Goal: Information Seeking & Learning: Learn about a topic

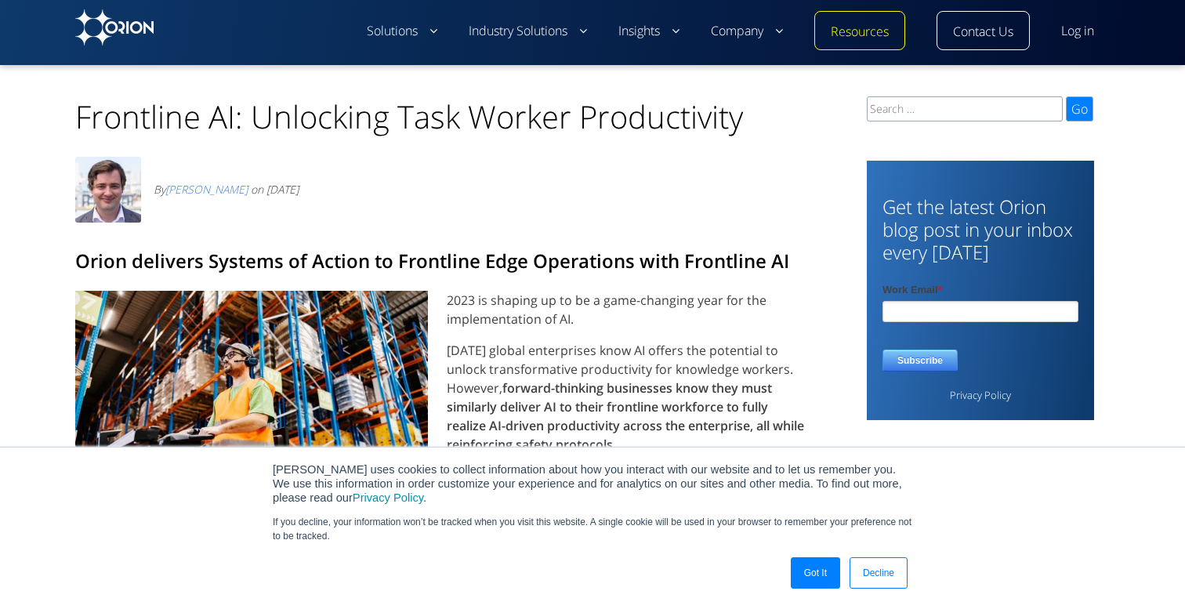
click at [869, 575] on link "Decline" at bounding box center [879, 572] width 58 height 31
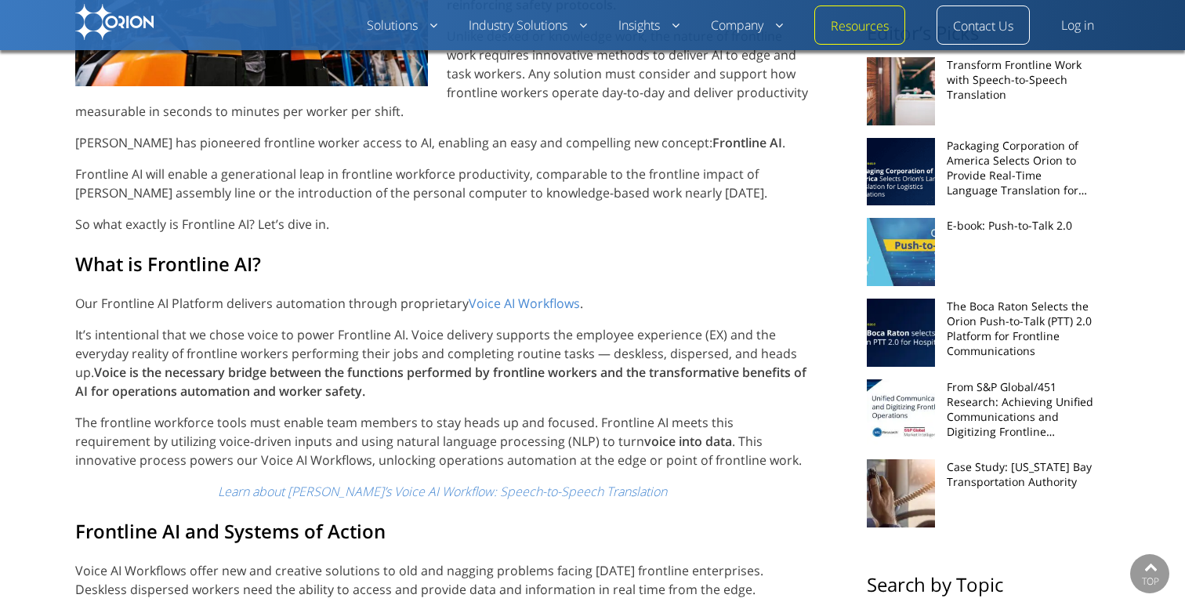
scroll to position [379, 0]
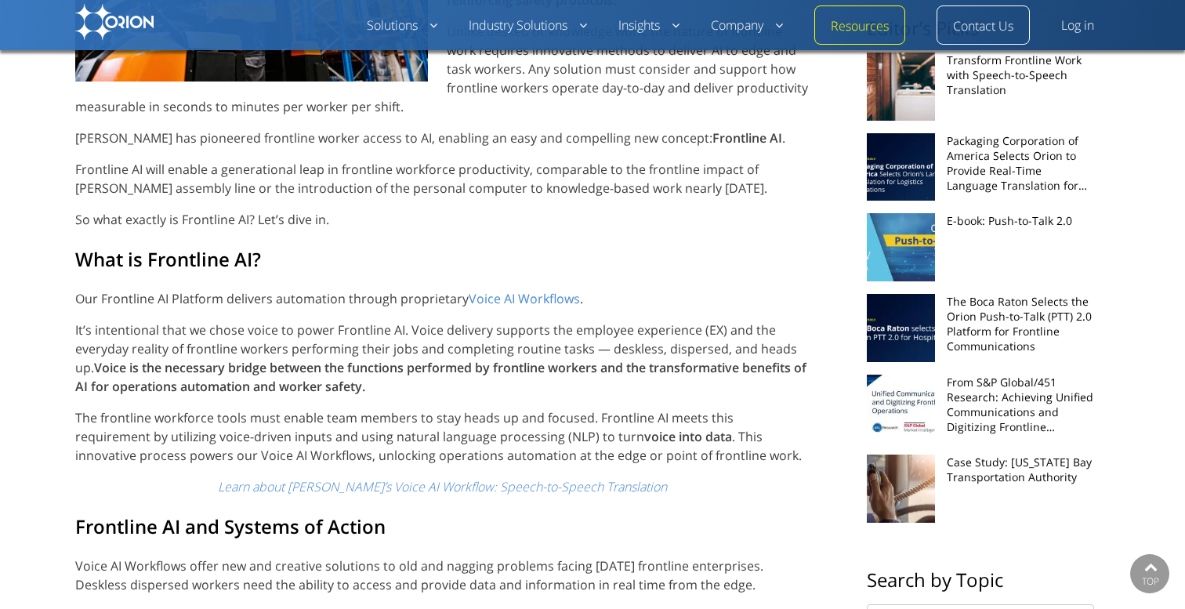
click at [485, 393] on p "It’s intentional that we chose voice to power Frontline AI. Voice delivery supp…" at bounding box center [442, 358] width 735 height 75
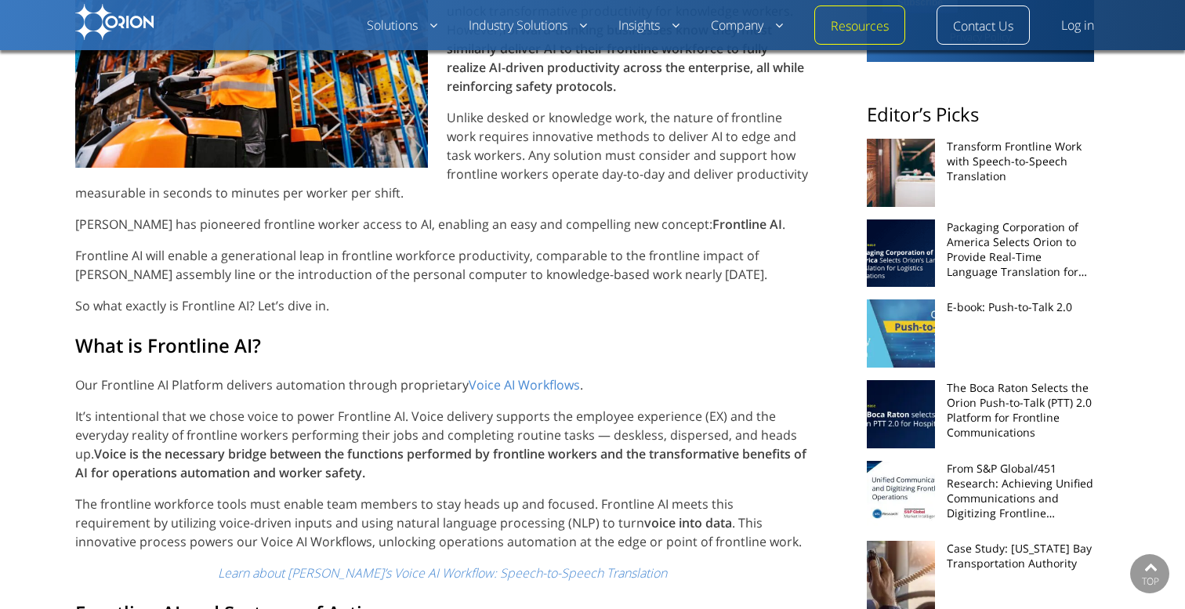
scroll to position [0, 0]
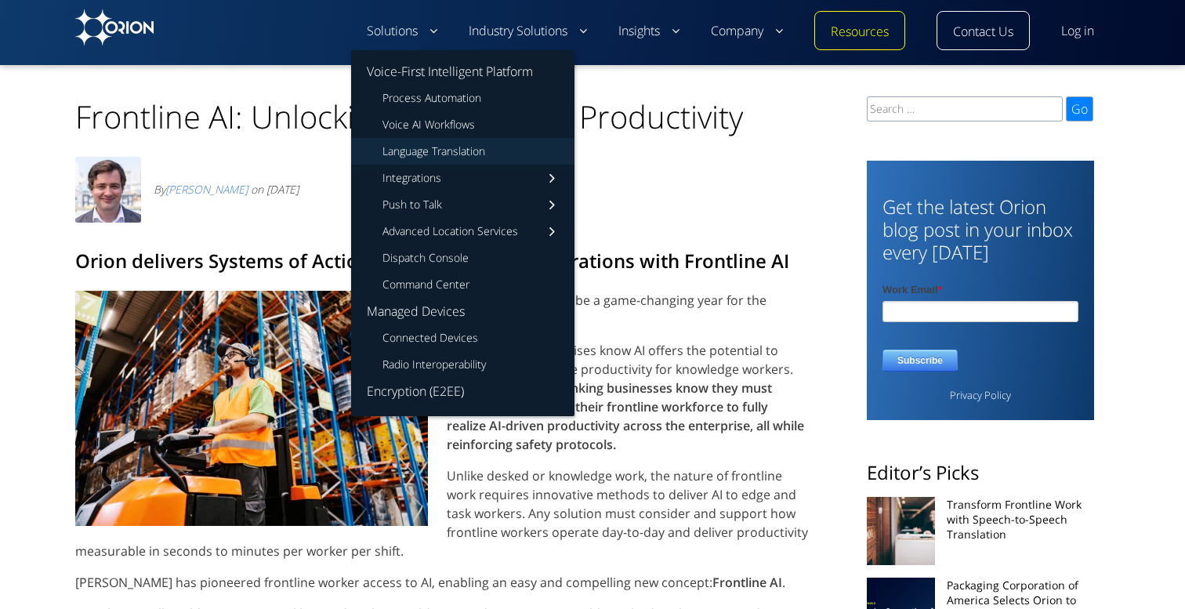
click at [438, 155] on link "Language Translation" at bounding box center [462, 151] width 223 height 27
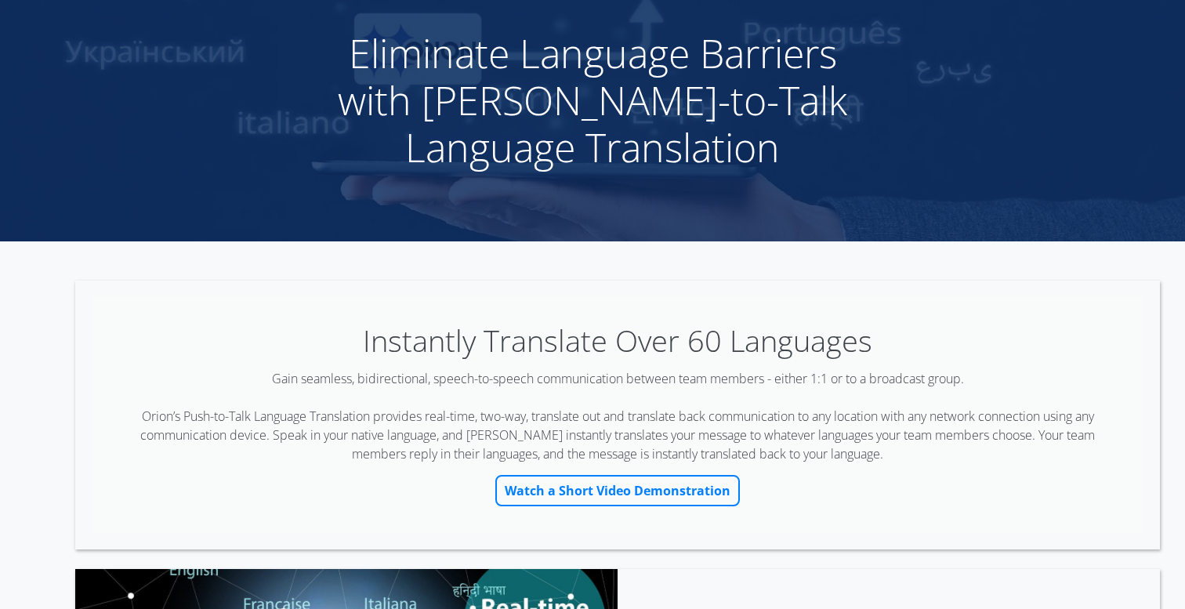
scroll to position [153, 0]
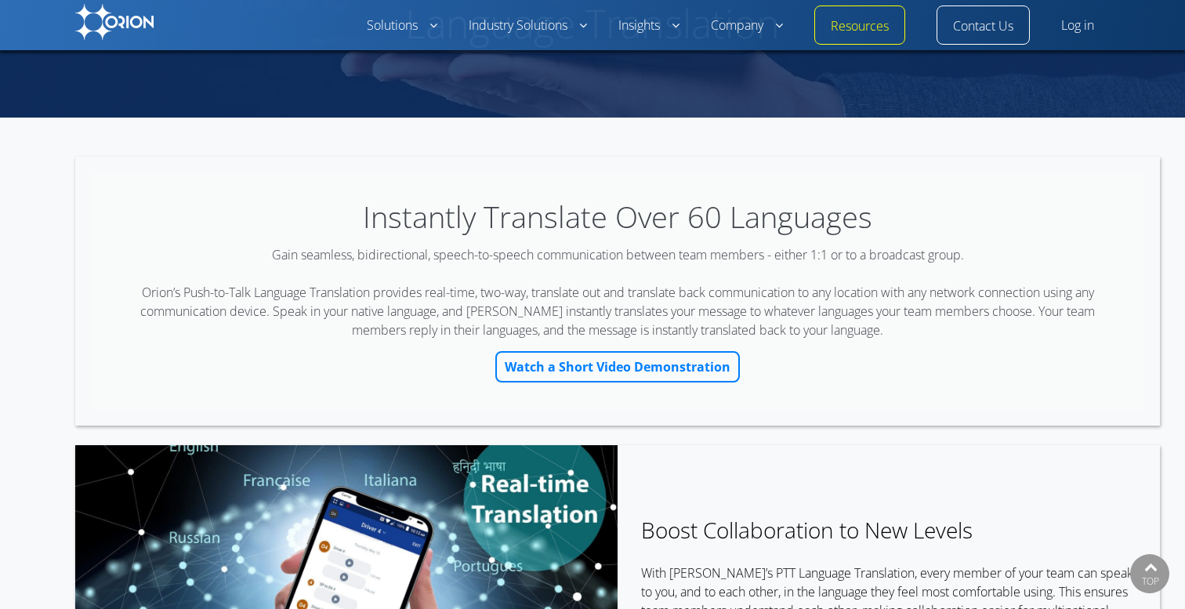
click at [615, 379] on link "Watch a Short Video Demonstration" at bounding box center [617, 366] width 245 height 31
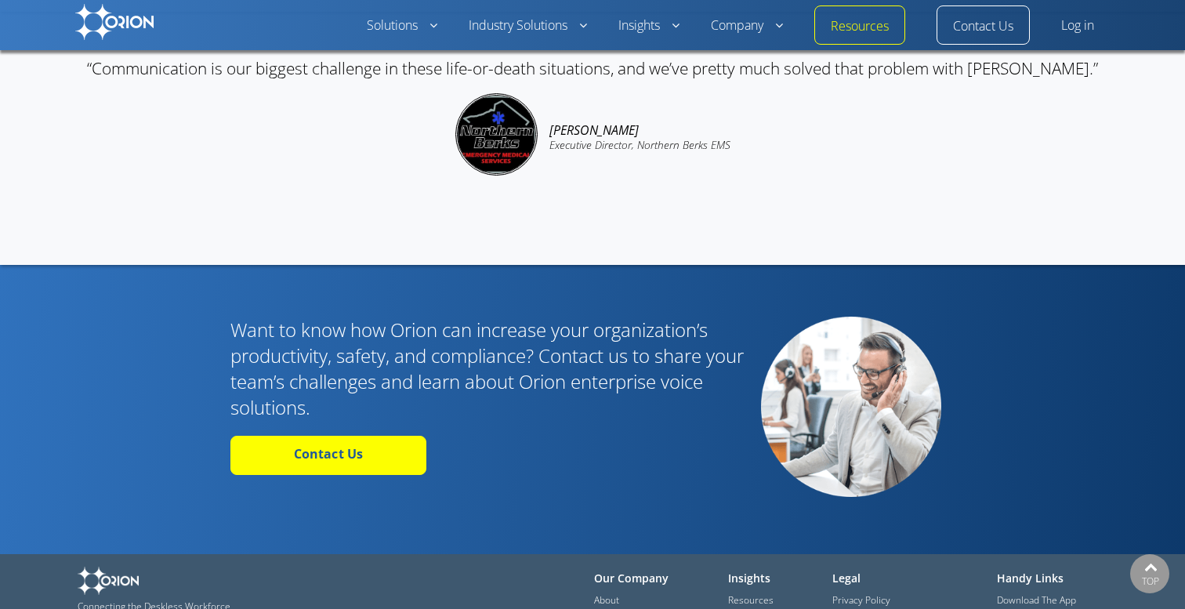
scroll to position [3709, 0]
